Goal: Information Seeking & Learning: Learn about a topic

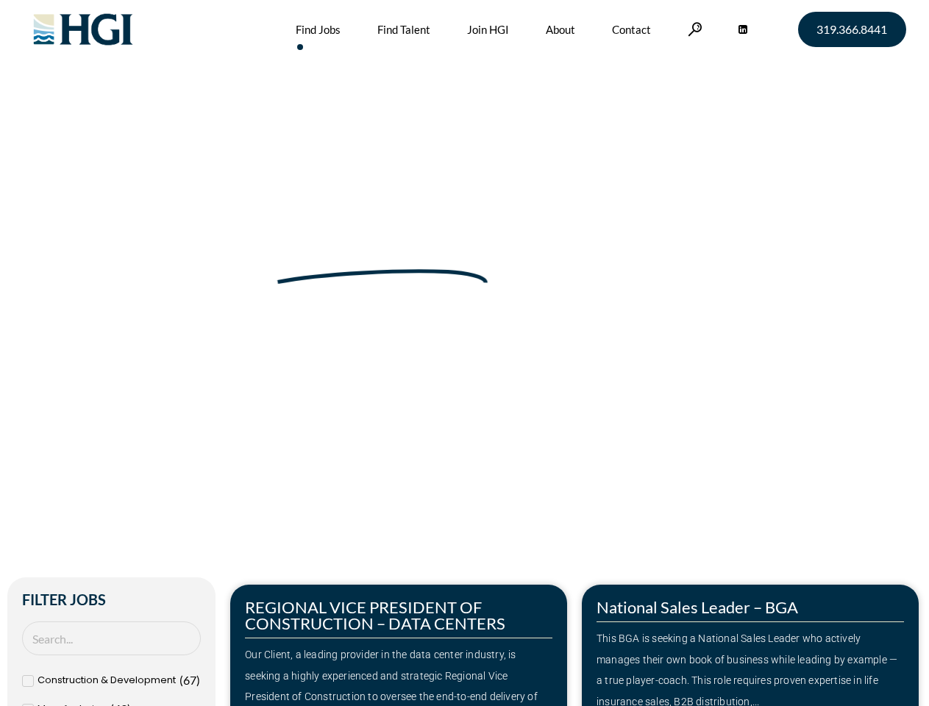
click at [464, 353] on div "Make Your Next Move Home » Jobs" at bounding box center [465, 311] width 839 height 622
click at [693, 29] on link at bounding box center [695, 29] width 15 height 14
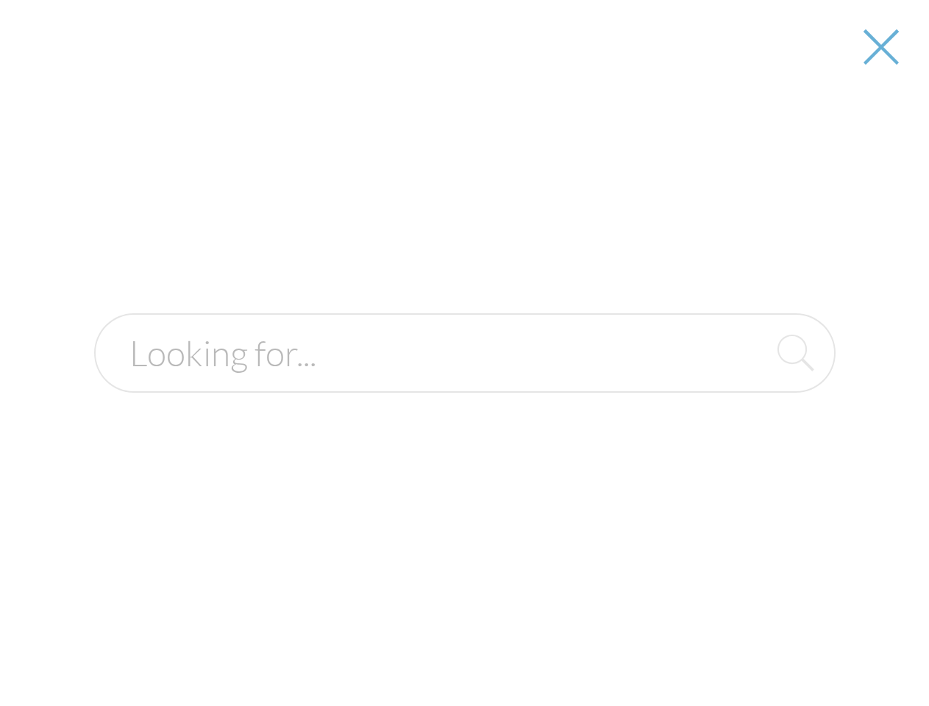
click at [399, 645] on div "Our Client, a leading provider in the data center industry, is seeking a highly…" at bounding box center [399, 687] width 308 height 85
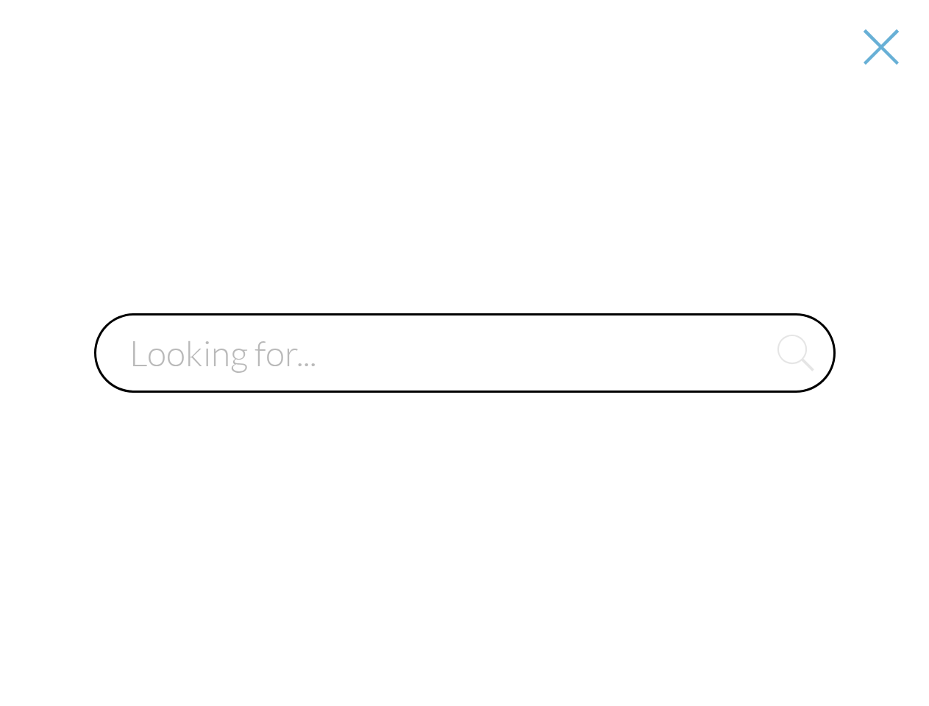
click at [751, 645] on div at bounding box center [464, 353] width 927 height 706
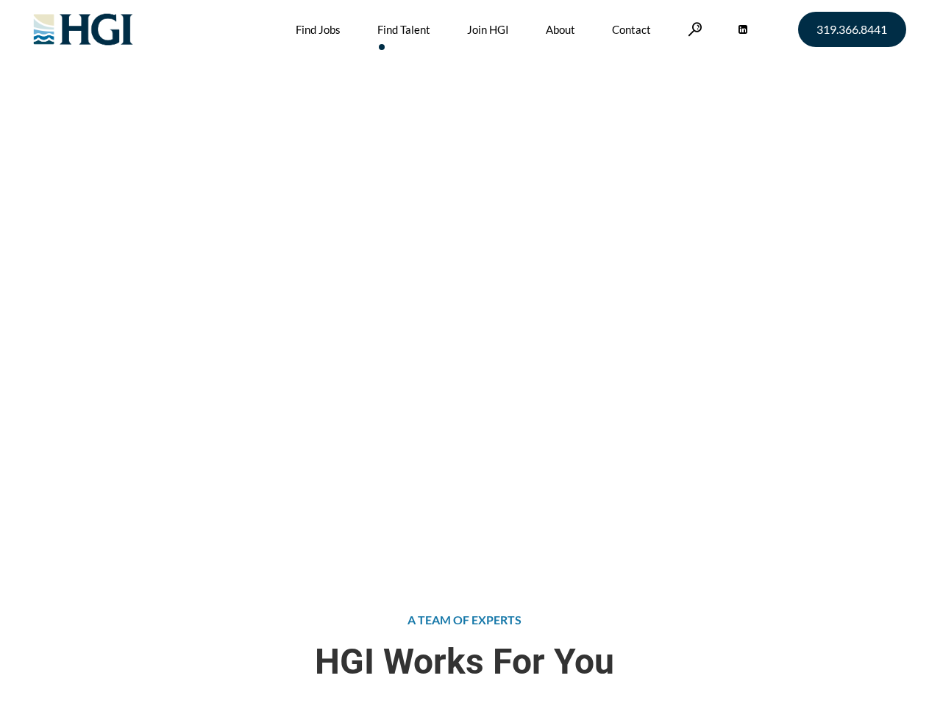
click at [464, 353] on div "Attract the Right Talent Home » Find Talent" at bounding box center [464, 282] width 929 height 565
click at [693, 29] on link at bounding box center [695, 29] width 15 height 14
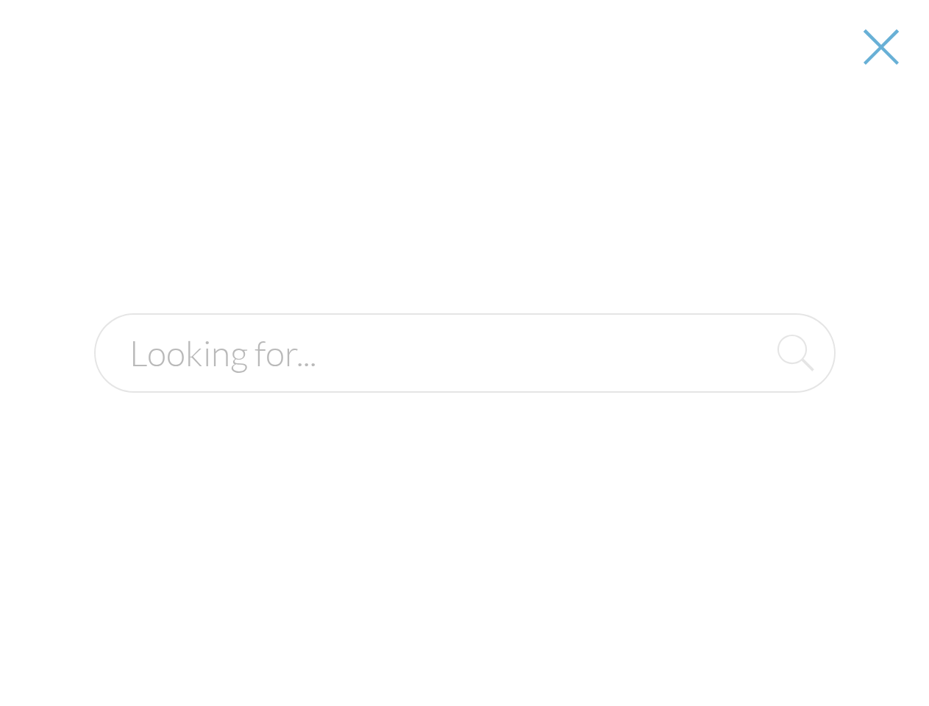
click at [464, 353] on div "Attract the Right Talent Home » Find Talent" at bounding box center [464, 282] width 929 height 565
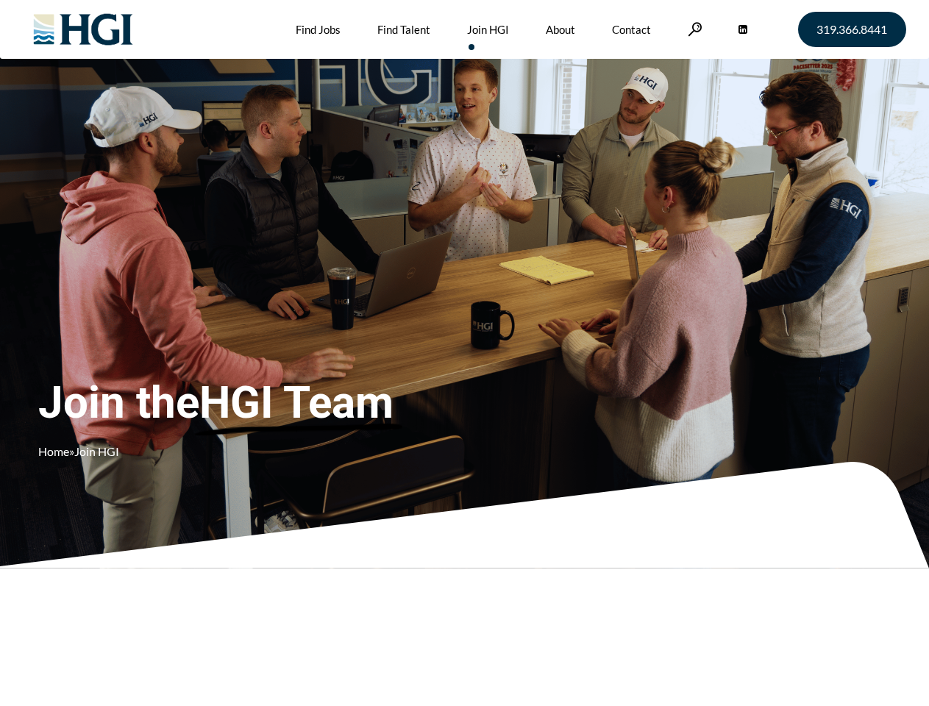
click at [464, 353] on div "Join the HGI Team Home » Join HGI" at bounding box center [274, 331] width 473 height 286
click at [693, 29] on link at bounding box center [695, 29] width 15 height 14
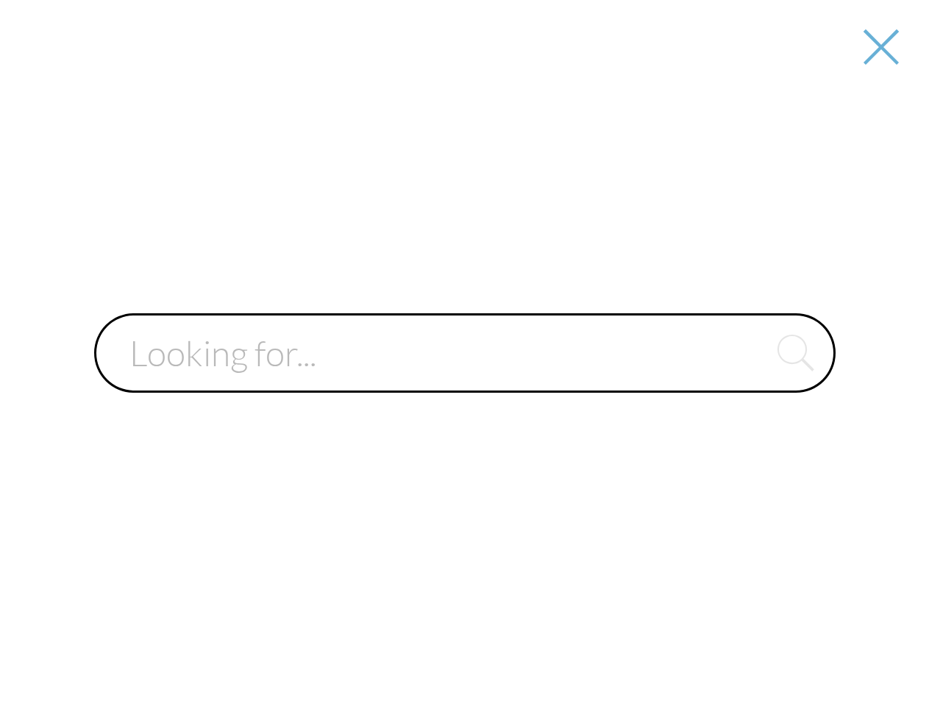
click at [464, 353] on div at bounding box center [464, 353] width 927 height 706
